Goal: Task Accomplishment & Management: Use online tool/utility

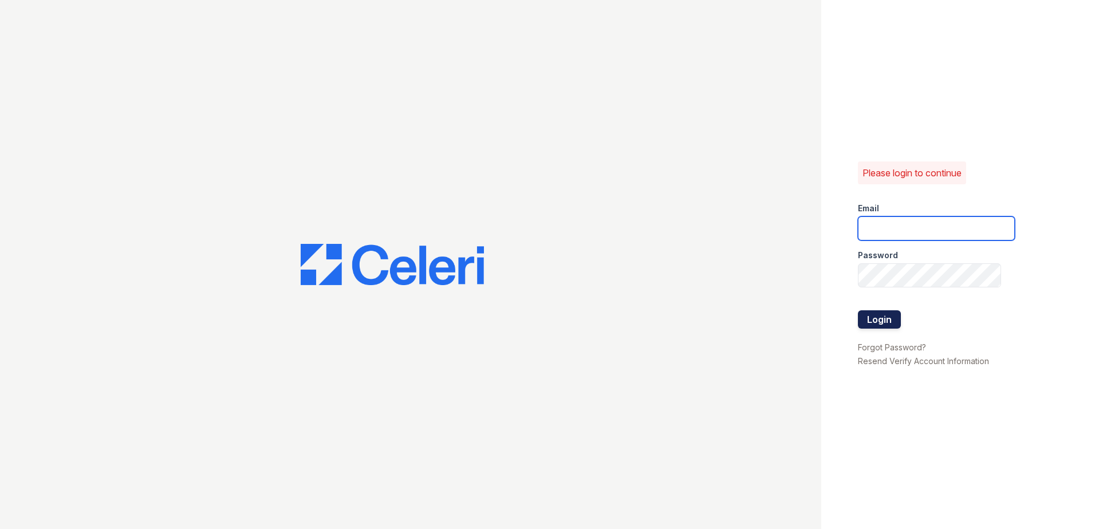
type input "[EMAIL_ADDRESS][DOMAIN_NAME]"
click at [871, 323] on button "Login" at bounding box center [879, 319] width 43 height 18
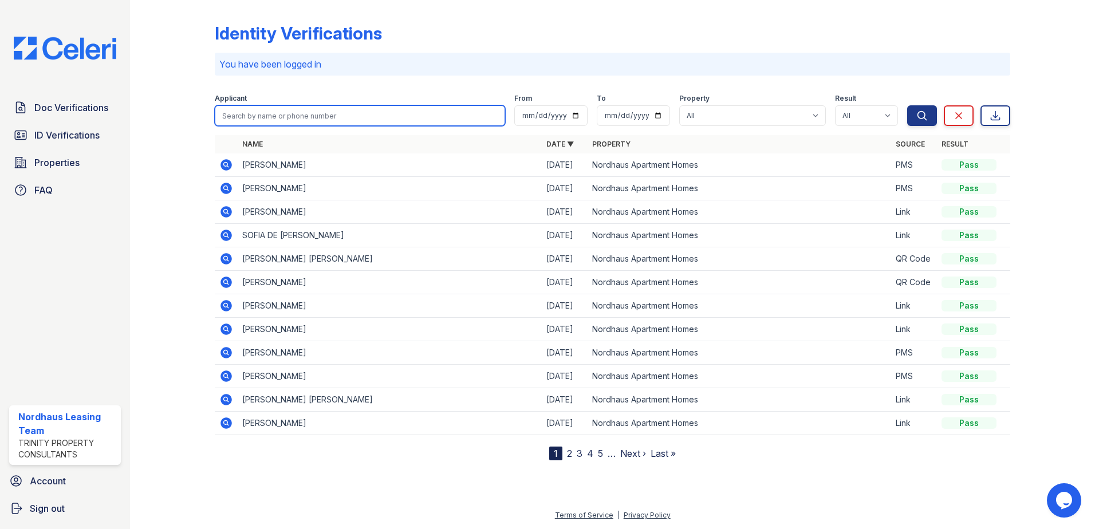
drag, startPoint x: 422, startPoint y: 126, endPoint x: 422, endPoint y: 117, distance: 9.2
click at [422, 123] on form "Applicant From To Property All Nordhaus Apartment Homes Result All Pass Fail Ca…" at bounding box center [613, 108] width 796 height 46
type input "552"
click at [907, 105] on button "Search" at bounding box center [922, 115] width 30 height 21
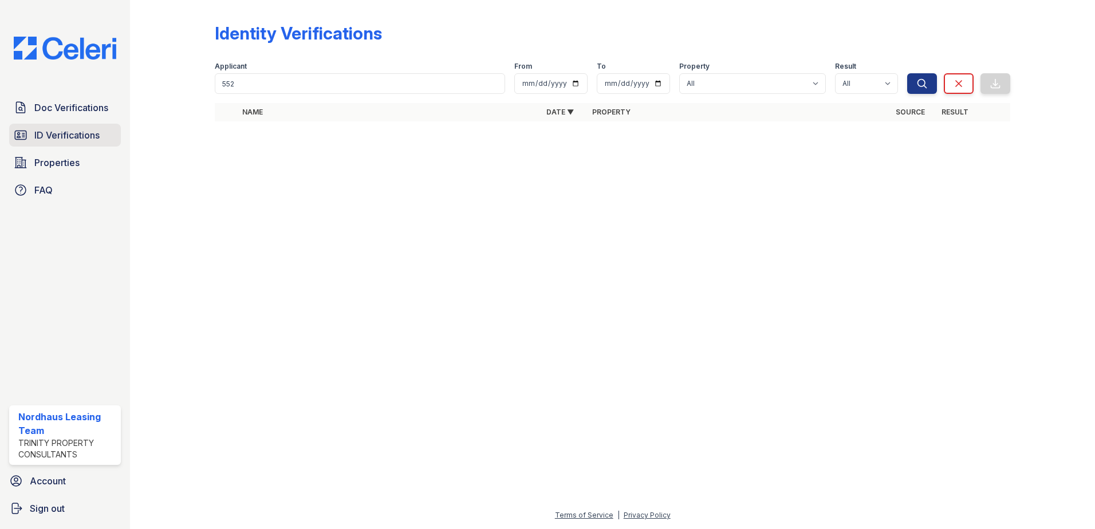
click at [69, 140] on span "ID Verifications" at bounding box center [66, 135] width 65 height 14
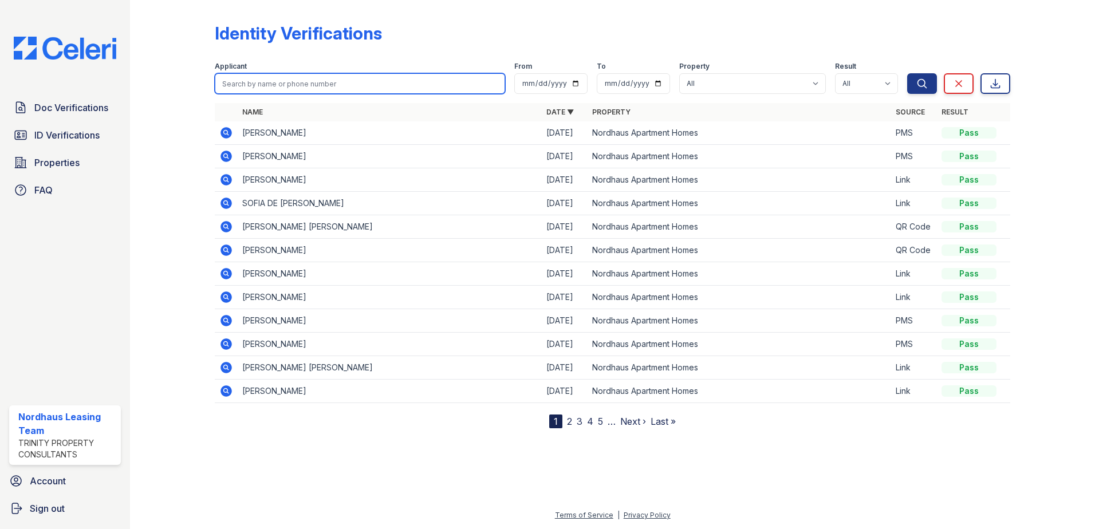
click at [284, 84] on input "search" at bounding box center [360, 83] width 290 height 21
type input "552"
click at [907, 73] on button "Search" at bounding box center [922, 83] width 30 height 21
